Goal: Transaction & Acquisition: Purchase product/service

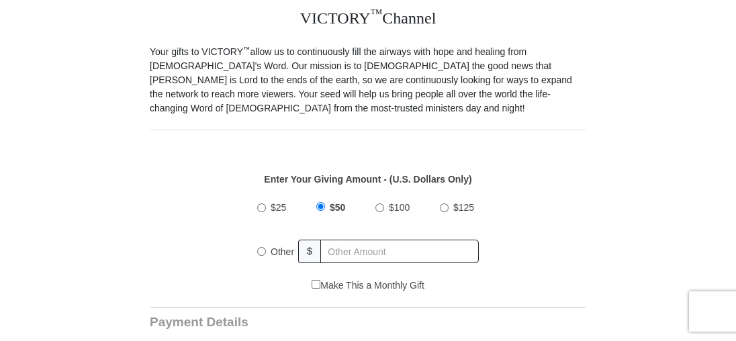
scroll to position [403, 0]
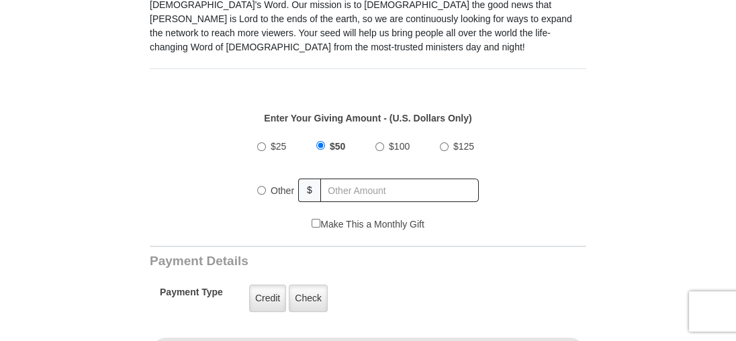
click at [381, 142] on input "$100" at bounding box center [379, 146] width 9 height 9
radio input "true"
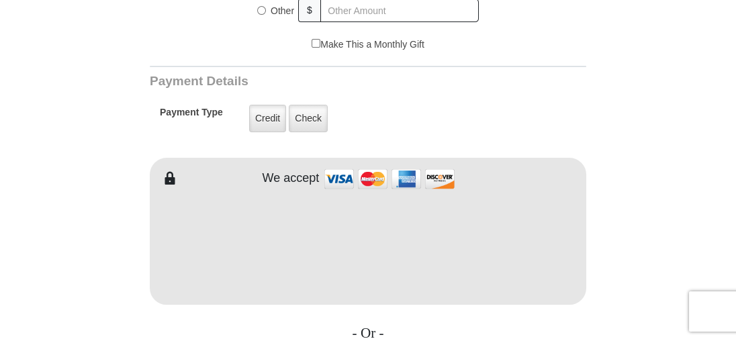
scroll to position [604, 0]
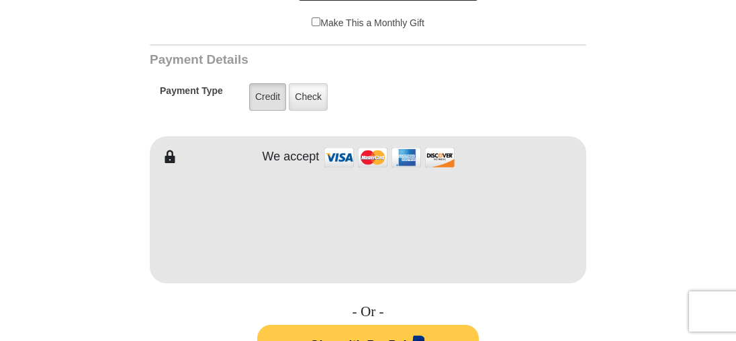
click at [266, 84] on label "Credit" at bounding box center [267, 97] width 37 height 28
click at [0, 0] on input "Credit" at bounding box center [0, 0] width 0 height 0
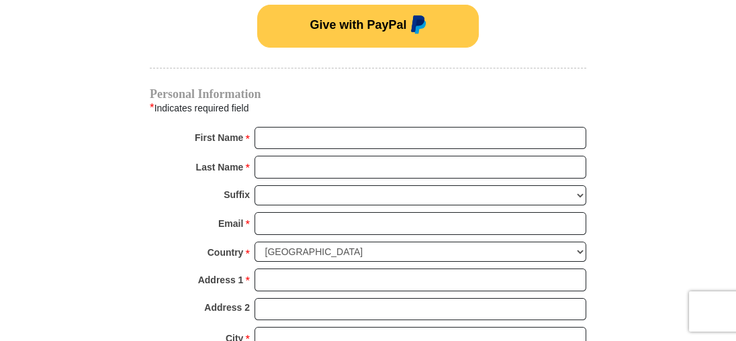
scroll to position [940, 0]
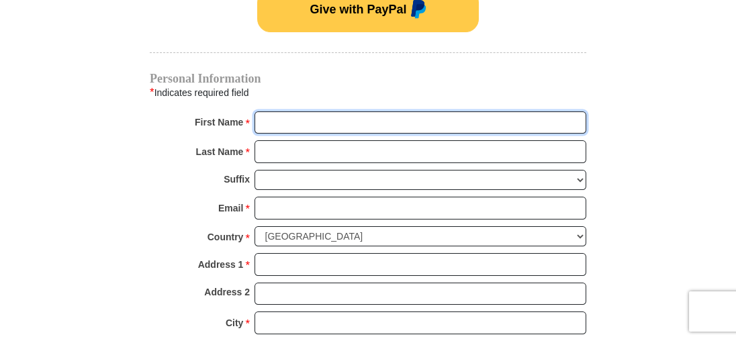
click at [270, 111] on input "First Name *" at bounding box center [420, 122] width 332 height 23
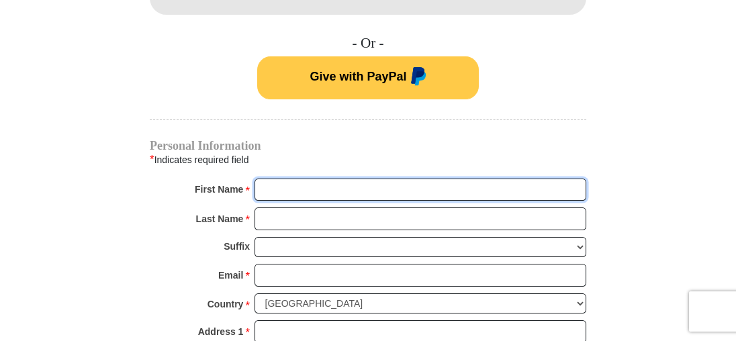
scroll to position [873, 0]
type input "[PERSON_NAME]"
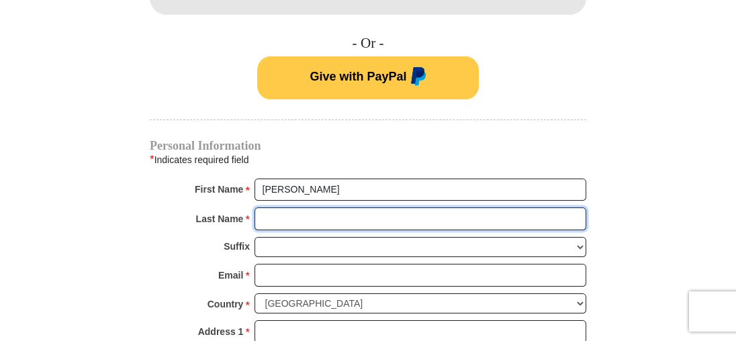
type input "[PERSON_NAME]"
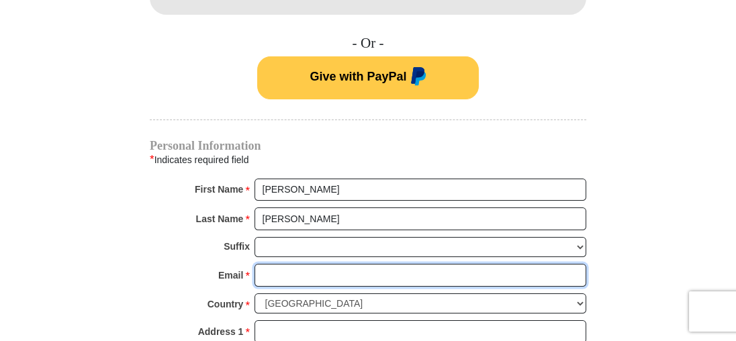
type input "[EMAIL_ADDRESS][DOMAIN_NAME]"
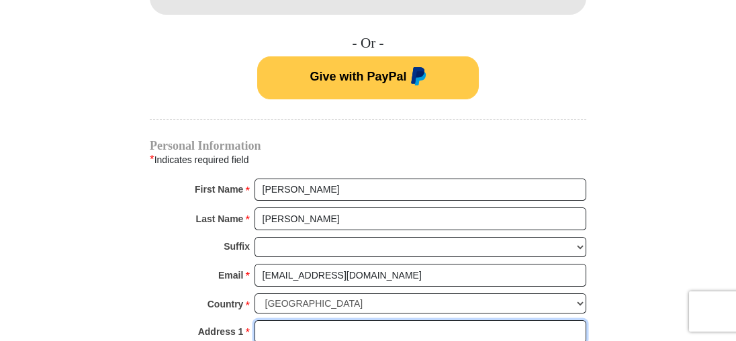
type input "PO Box 326"
type input "Waldport"
select select "OR"
type input "97394"
type input "[PHONE_NUMBER]"
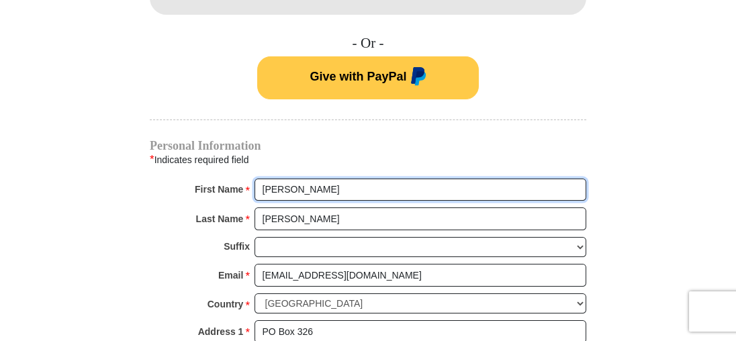
radio input "true"
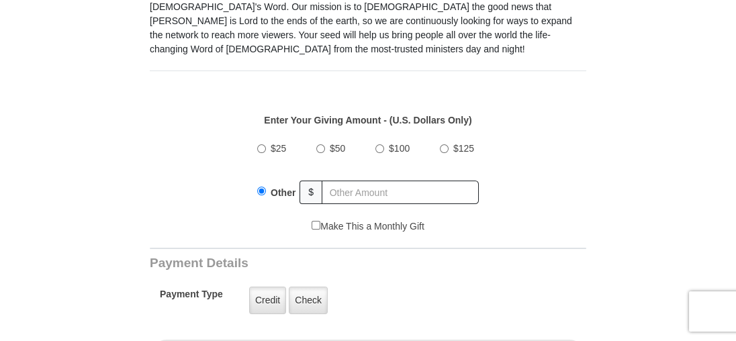
scroll to position [403, 0]
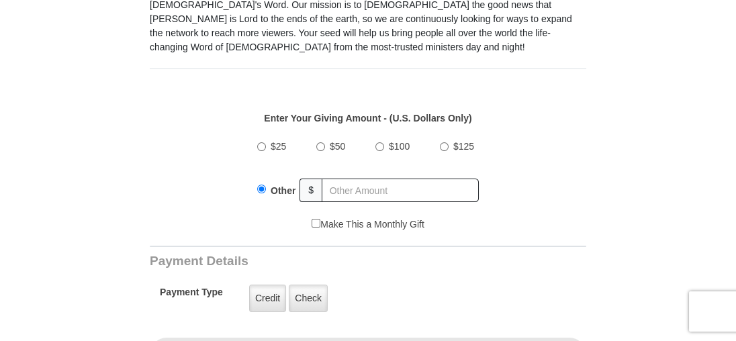
click at [377, 142] on input "$100" at bounding box center [379, 146] width 9 height 9
radio input "true"
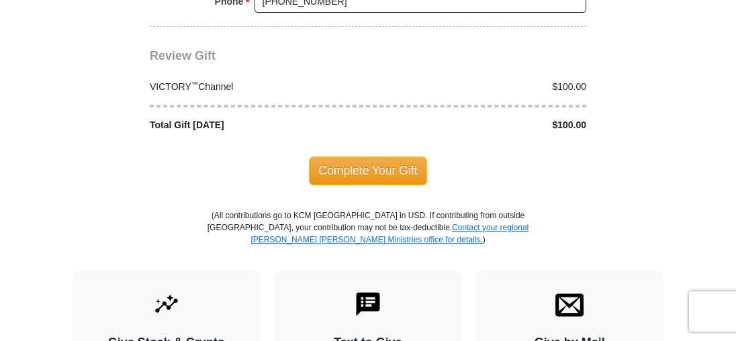
scroll to position [1343, 0]
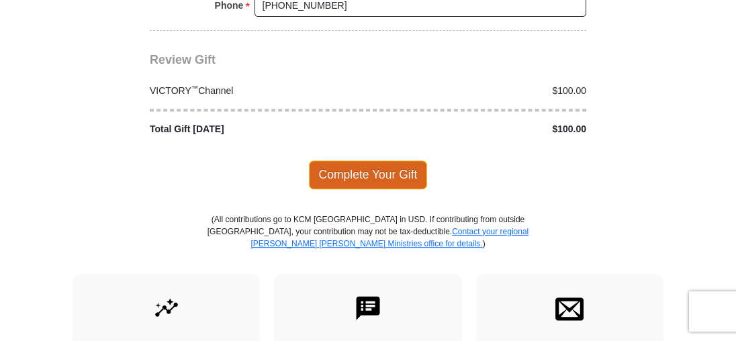
click at [385, 160] on span "Complete Your Gift" at bounding box center [368, 174] width 119 height 28
